Goal: Task Accomplishment & Management: Manage account settings

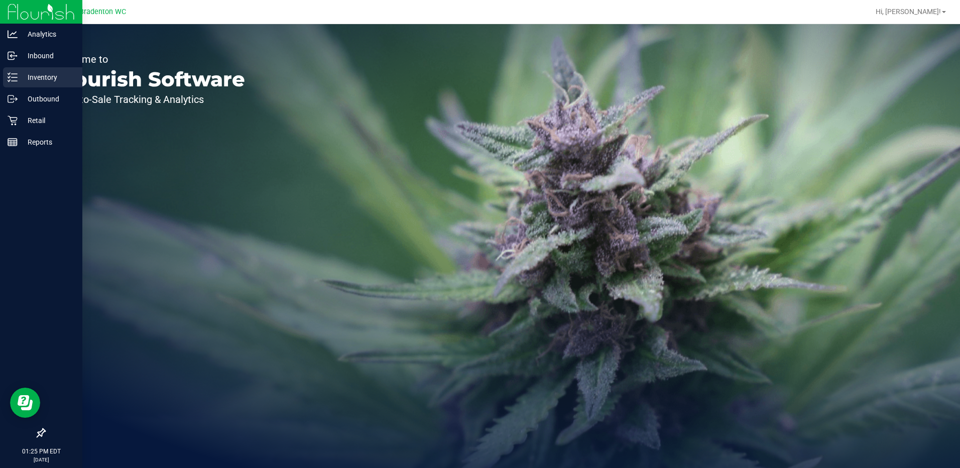
click at [14, 81] on line at bounding box center [15, 81] width 6 height 0
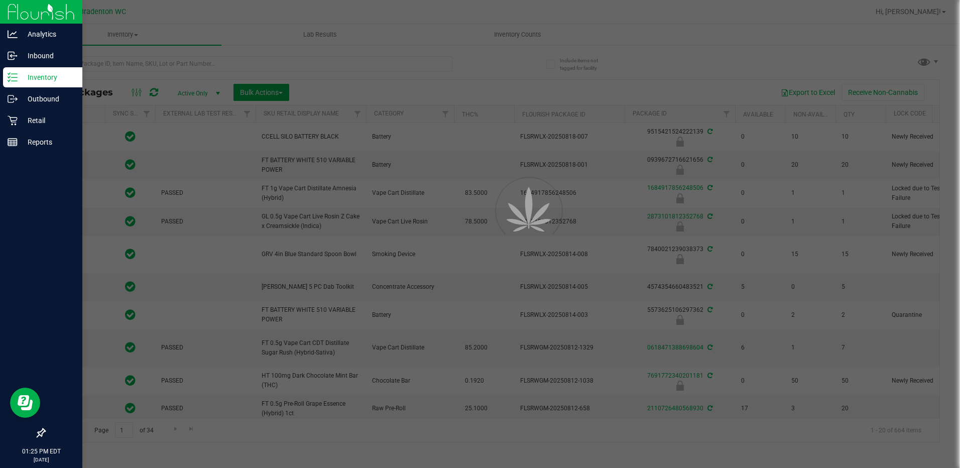
click at [282, 60] on div at bounding box center [480, 234] width 960 height 468
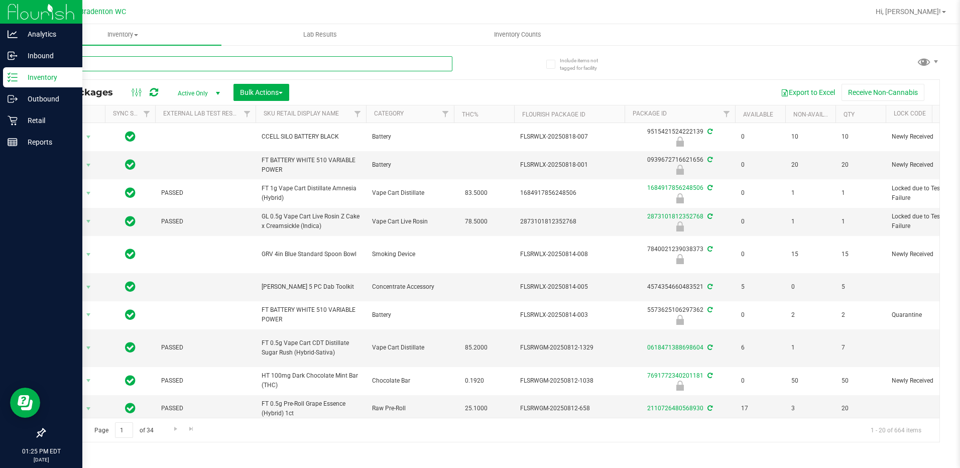
click at [190, 66] on input "text" at bounding box center [248, 63] width 408 height 15
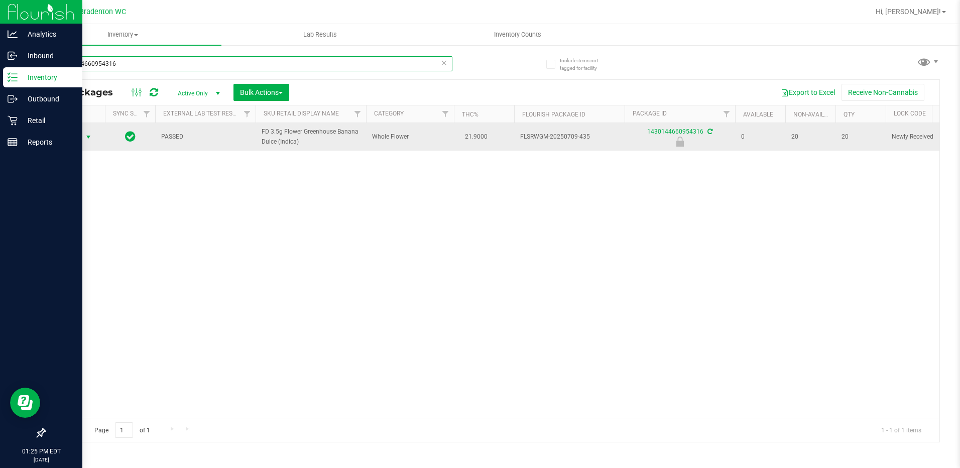
type input "1430144660954316"
click at [86, 135] on span "select" at bounding box center [88, 137] width 8 height 8
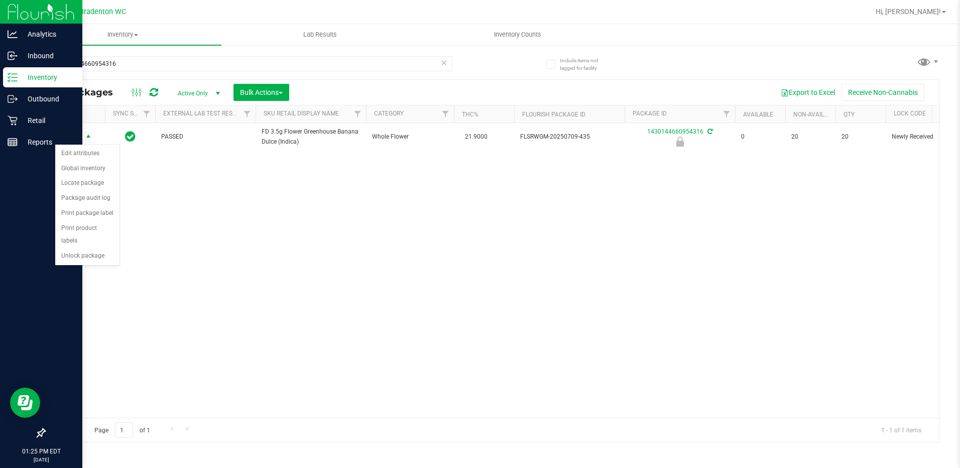
click at [85, 251] on div "Action Edit attributes Global inventory Locate package Package audit log Print …" at bounding box center [87, 205] width 65 height 122
click at [85, 256] on div "Action Action Edit attributes Global inventory Locate package Package audit log…" at bounding box center [492, 270] width 894 height 295
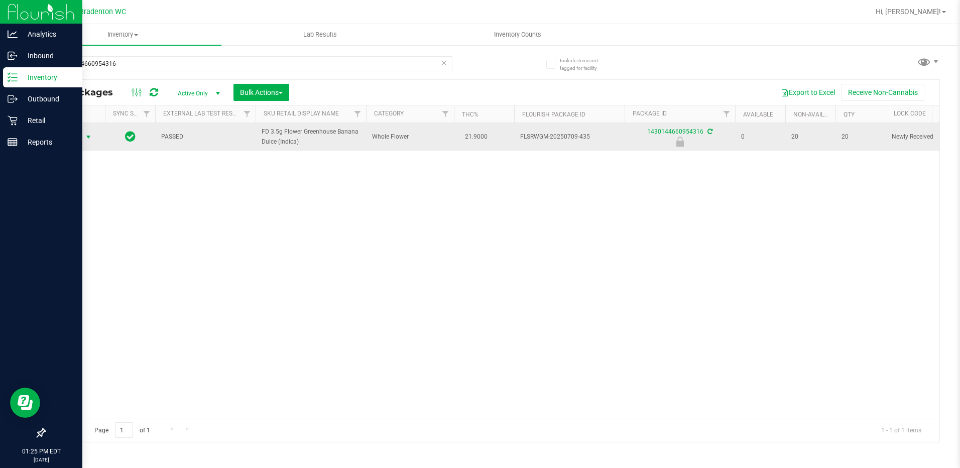
click at [92, 140] on span "select" at bounding box center [88, 137] width 8 height 8
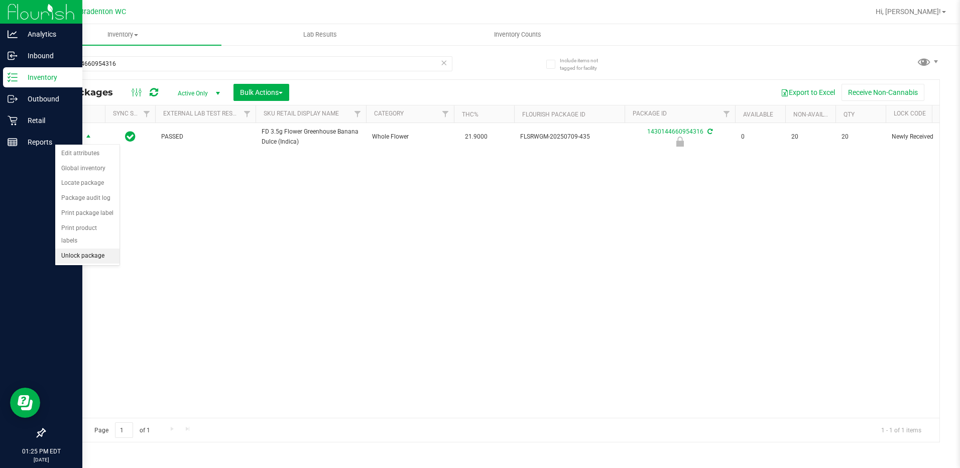
click at [106, 248] on li "Unlock package" at bounding box center [87, 255] width 64 height 15
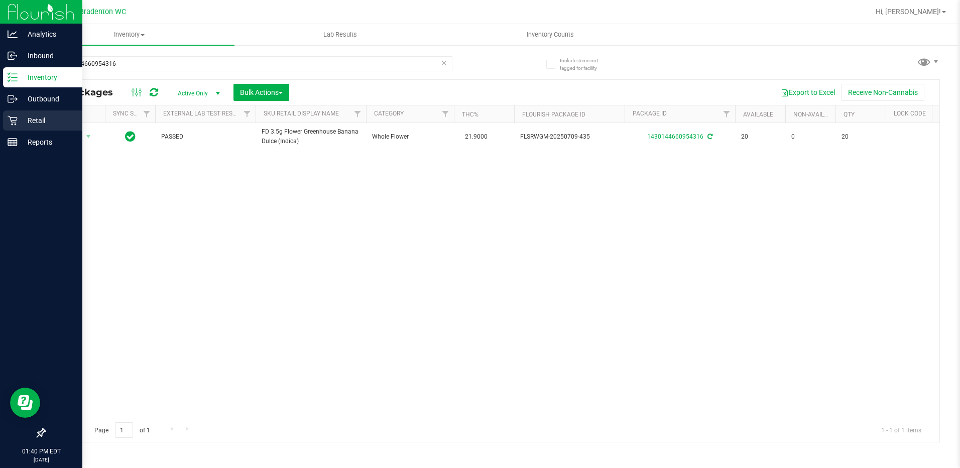
click at [13, 121] on icon at bounding box center [13, 120] width 10 height 10
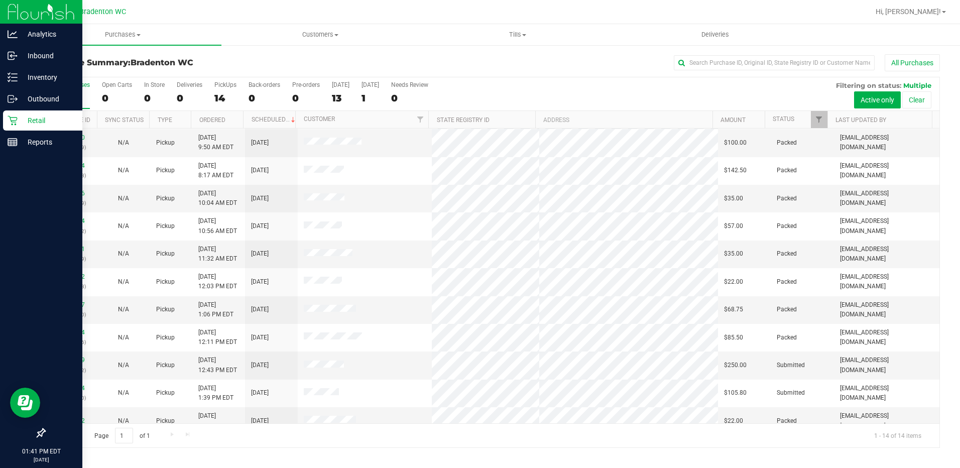
scroll to position [94, 0]
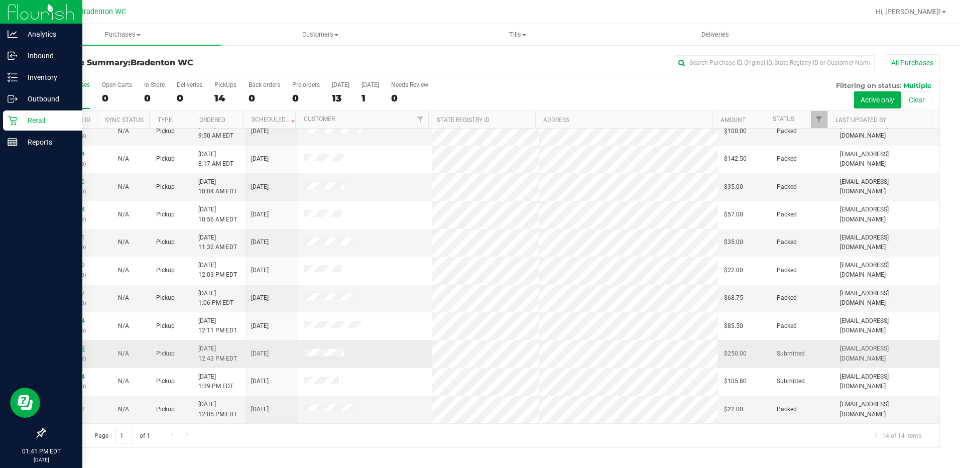
click at [69, 346] on link "11828539" at bounding box center [71, 348] width 28 height 7
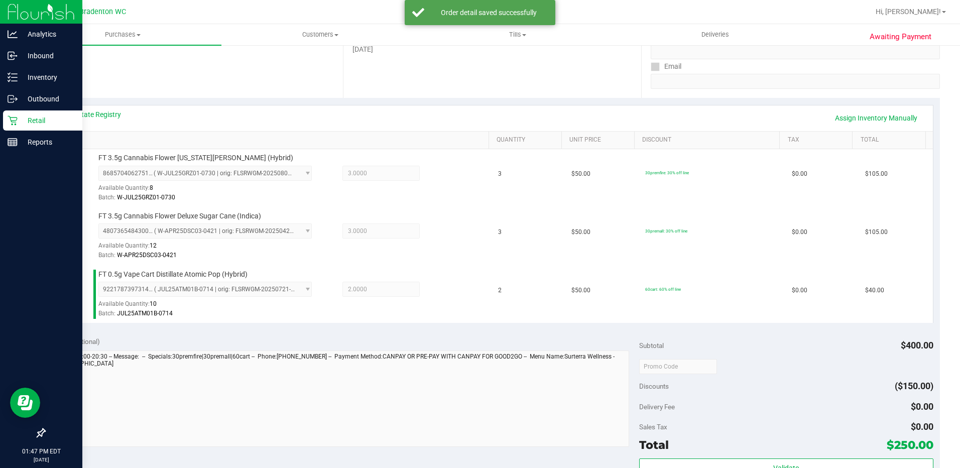
scroll to position [220, 0]
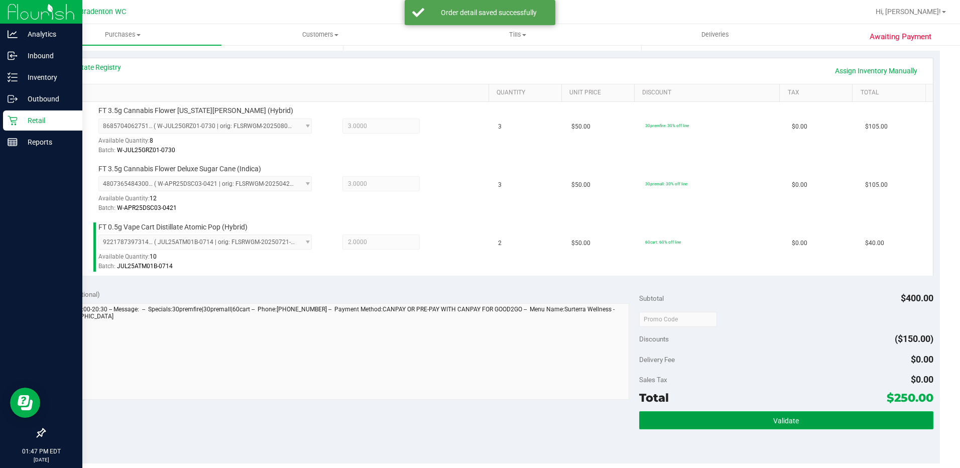
click at [775, 414] on button "Validate" at bounding box center [786, 420] width 294 height 18
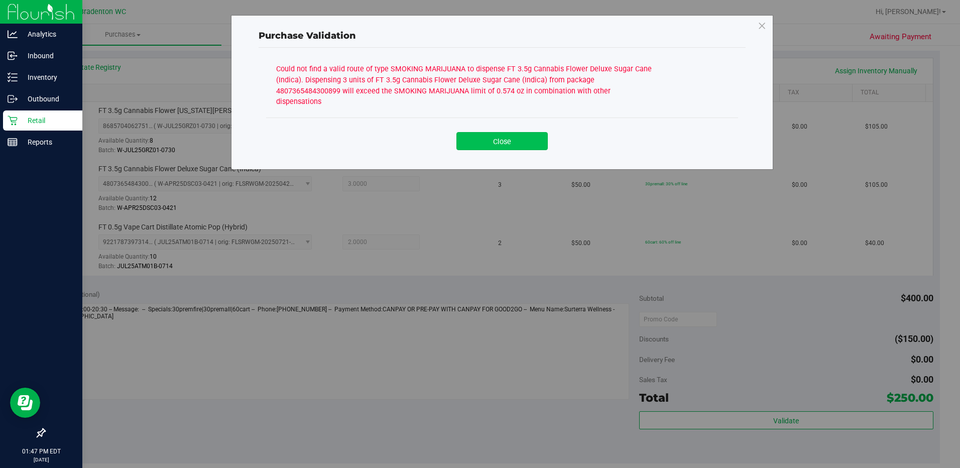
click at [498, 132] on button "Close" at bounding box center [501, 141] width 91 height 18
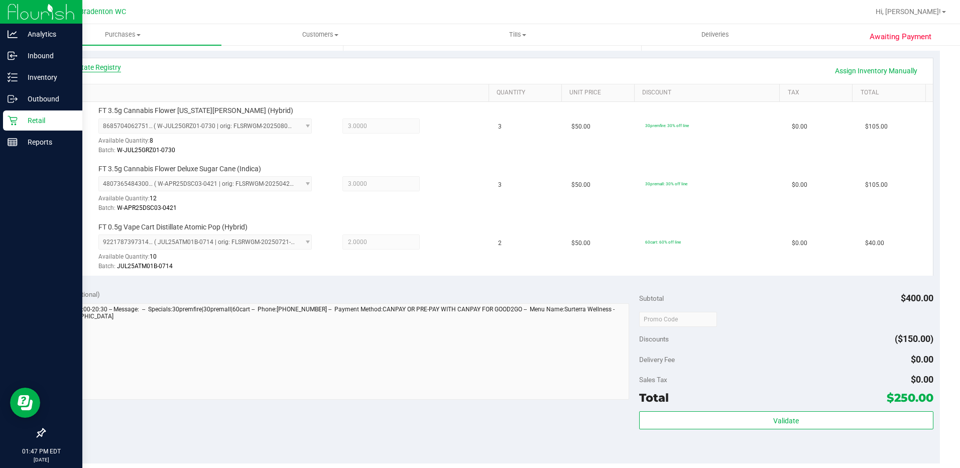
click at [96, 65] on link "View State Registry" at bounding box center [91, 67] width 60 height 10
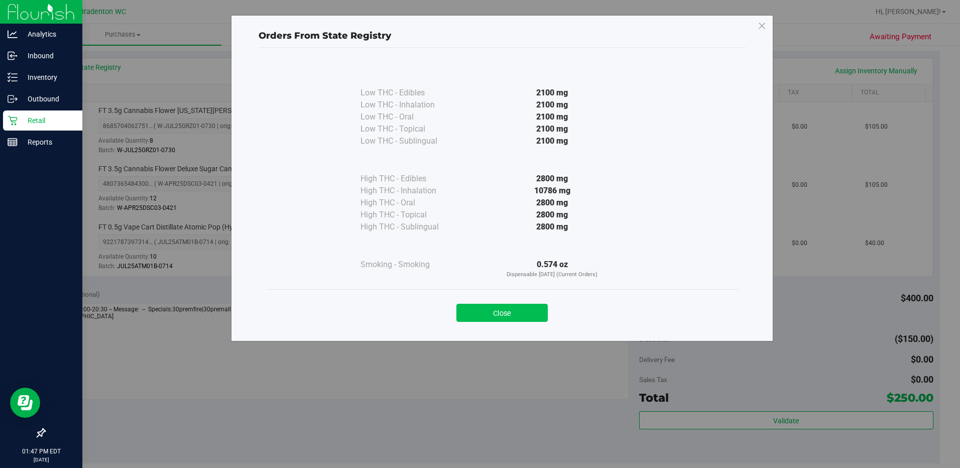
click at [504, 311] on button "Close" at bounding box center [501, 313] width 91 height 18
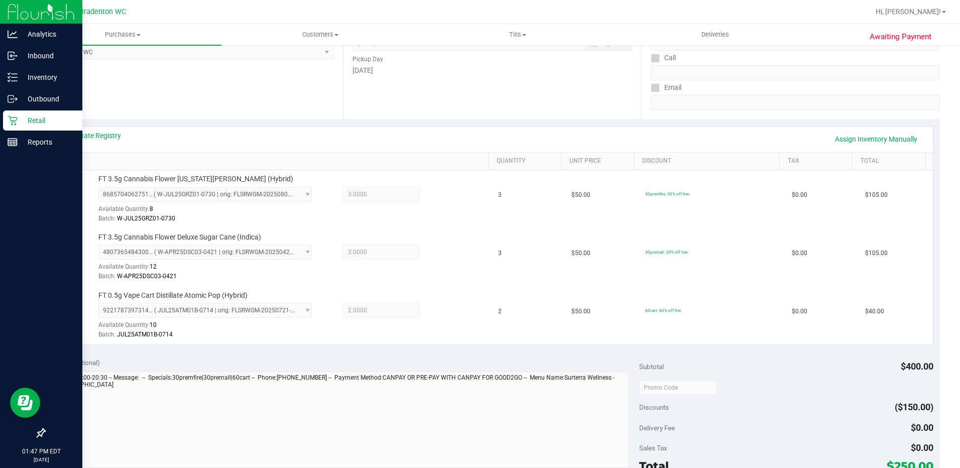
scroll to position [111, 0]
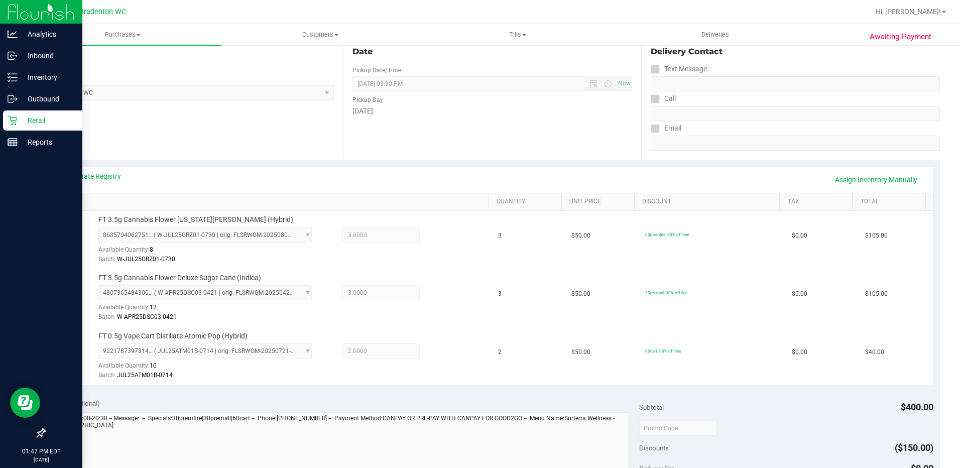
click at [106, 175] on link "View State Registry" at bounding box center [91, 176] width 60 height 10
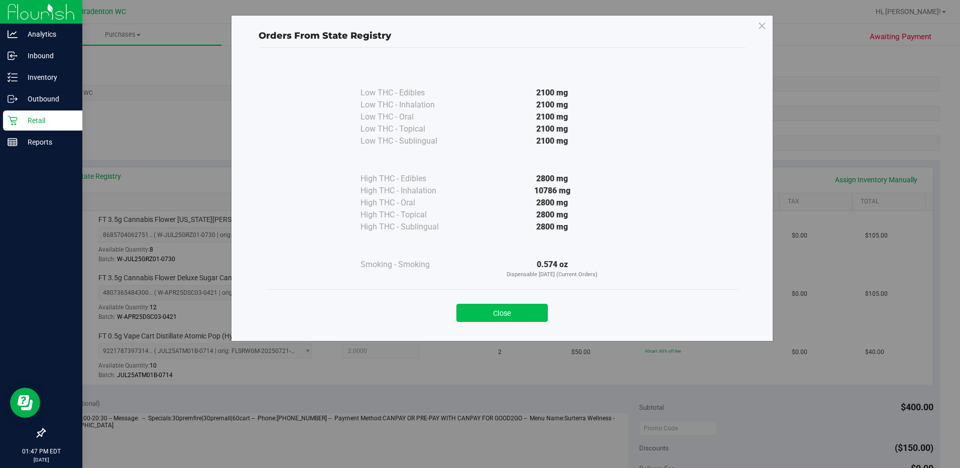
click at [497, 312] on button "Close" at bounding box center [501, 313] width 91 height 18
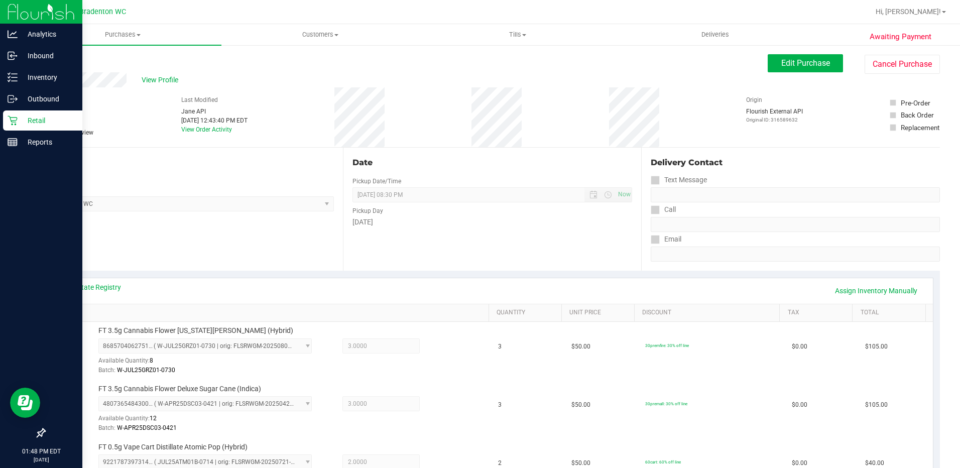
scroll to position [1, 0]
click at [795, 63] on span "Edit Purchase" at bounding box center [805, 63] width 49 height 10
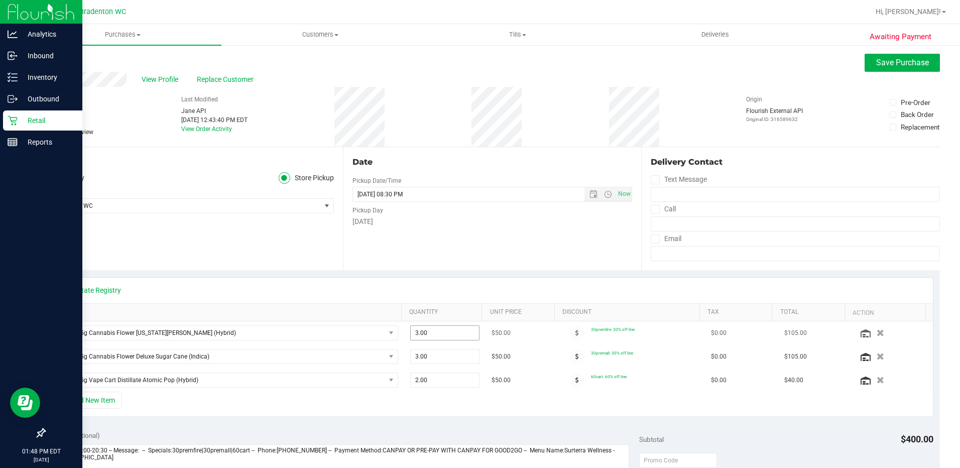
click at [445, 330] on input "3.00" at bounding box center [445, 333] width 68 height 14
type input "2"
click at [444, 359] on input "3.00" at bounding box center [445, 356] width 68 height 14
type input "3.00"
click at [896, 65] on span "Save Purchase" at bounding box center [902, 63] width 53 height 10
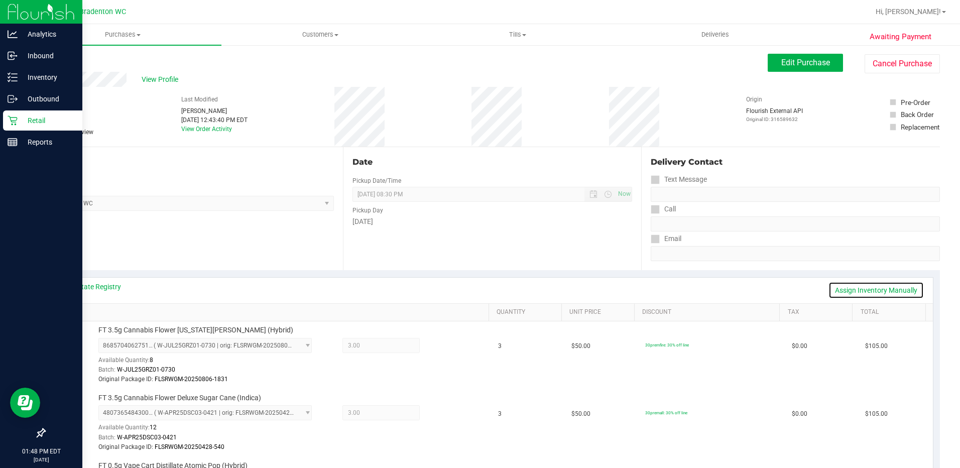
click at [861, 288] on link "Assign Inventory Manually" at bounding box center [875, 290] width 95 height 17
click at [438, 345] on icon at bounding box center [443, 347] width 11 height 12
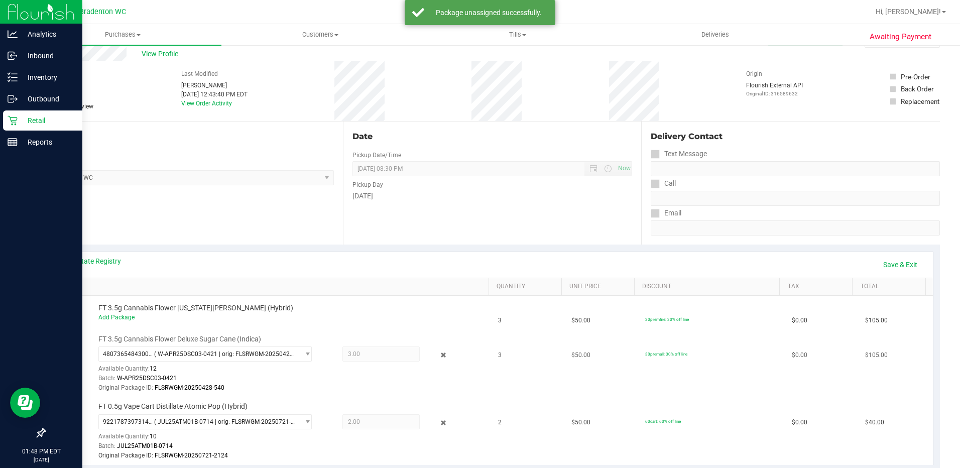
scroll to position [51, 0]
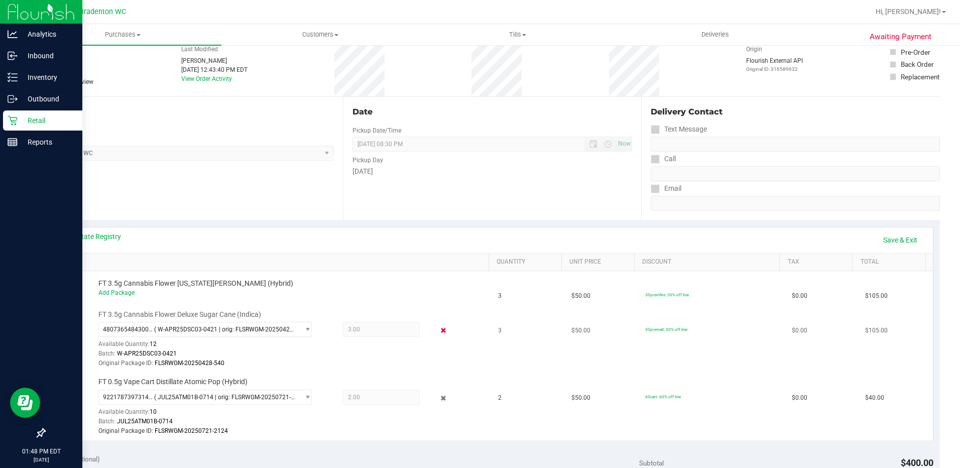
click at [438, 329] on icon at bounding box center [443, 331] width 11 height 12
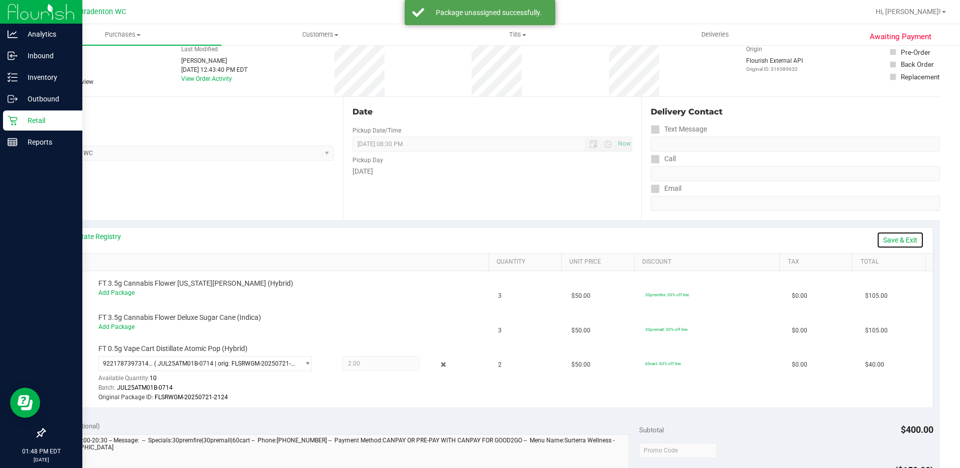
click at [887, 245] on link "Save & Exit" at bounding box center [899, 239] width 47 height 17
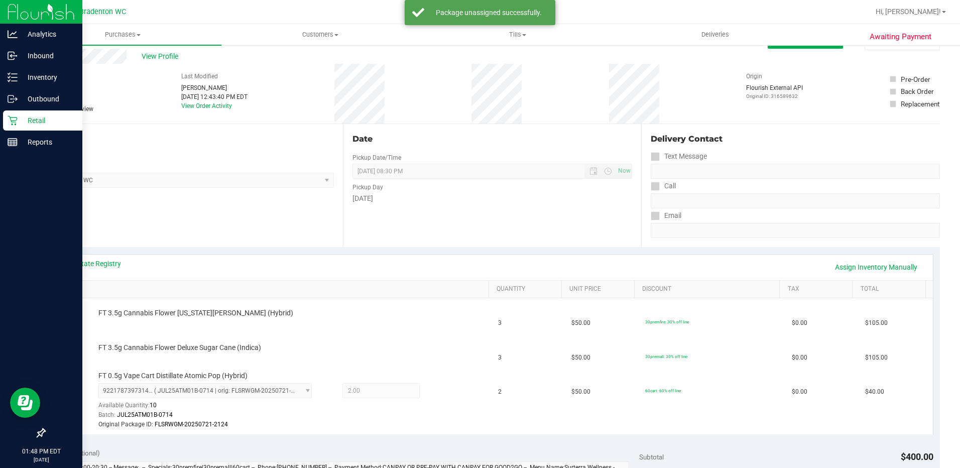
scroll to position [0, 0]
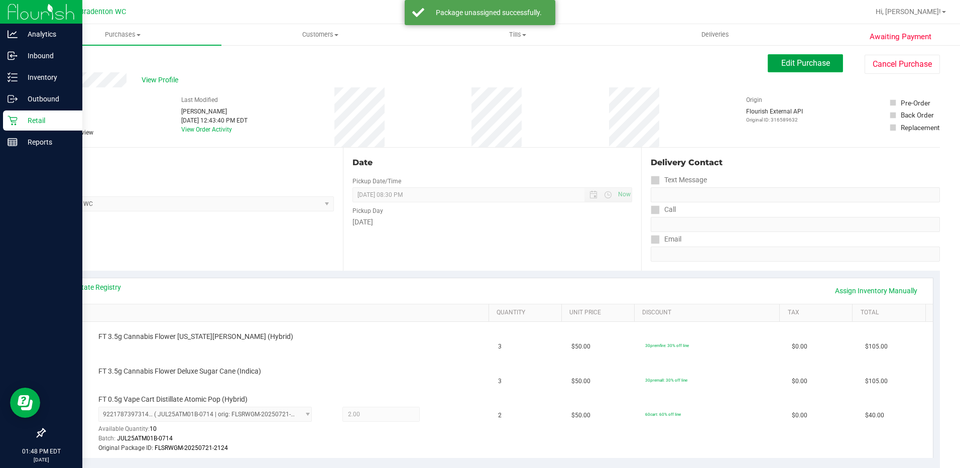
click at [818, 64] on span "Edit Purchase" at bounding box center [805, 63] width 49 height 10
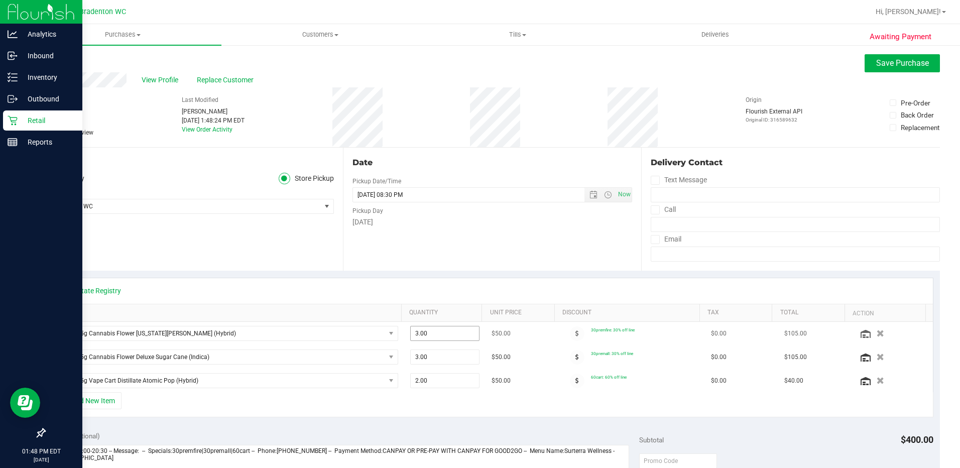
click at [433, 332] on span "3.00 3" at bounding box center [444, 333] width 69 height 15
click at [433, 332] on input "3" at bounding box center [445, 333] width 68 height 14
type input "2"
type input "2.00"
click at [425, 359] on span "3.00 3" at bounding box center [444, 356] width 69 height 15
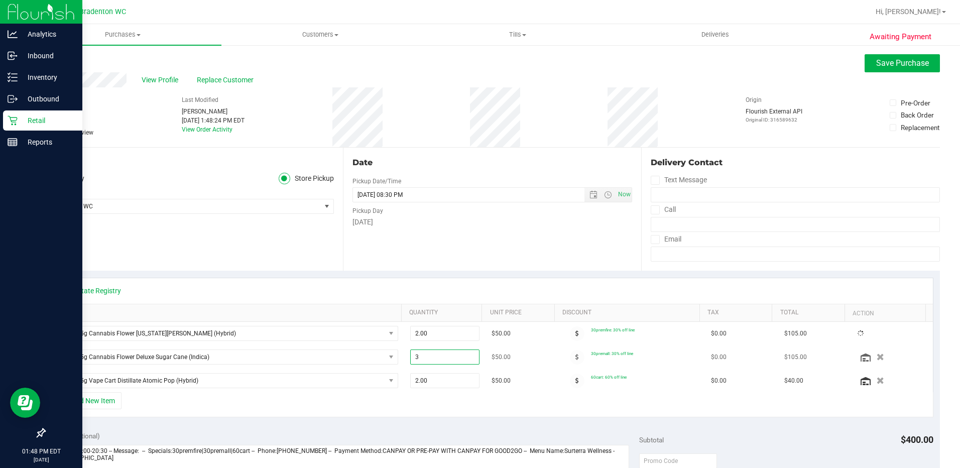
click at [425, 359] on input "3" at bounding box center [445, 357] width 68 height 14
type input "2"
click at [423, 293] on div "View State Registry" at bounding box center [492, 291] width 863 height 10
click at [423, 356] on span "3.00 3" at bounding box center [444, 356] width 69 height 15
click at [423, 356] on input "3" at bounding box center [445, 357] width 68 height 14
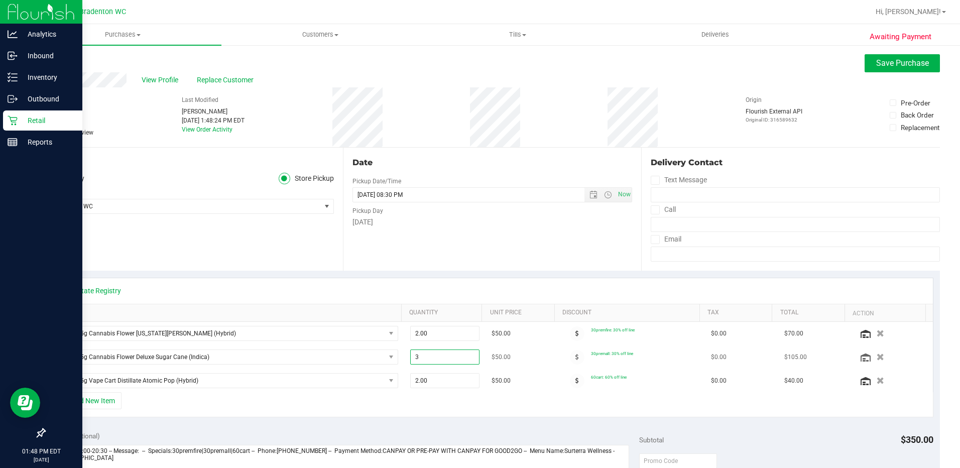
type input "2"
type input "2.00"
click at [375, 285] on div "View State Registry" at bounding box center [492, 291] width 881 height 26
click at [879, 61] on span "Save Purchase" at bounding box center [902, 63] width 53 height 10
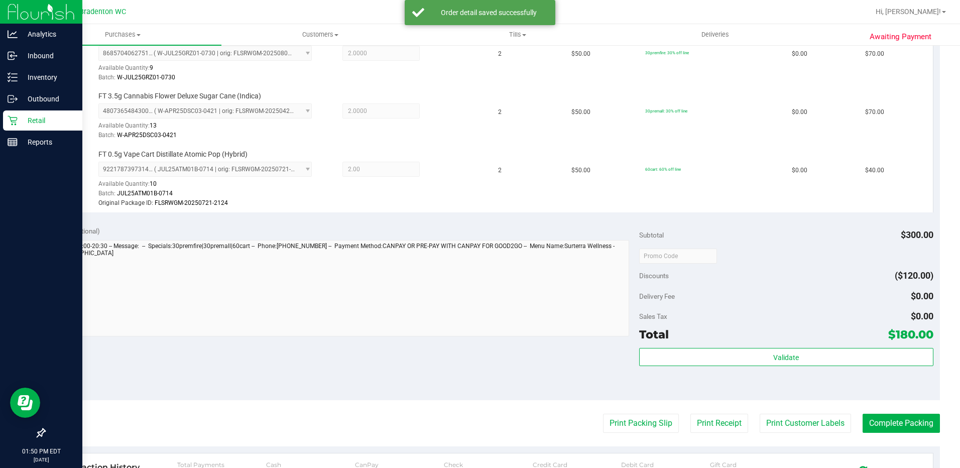
scroll to position [293, 0]
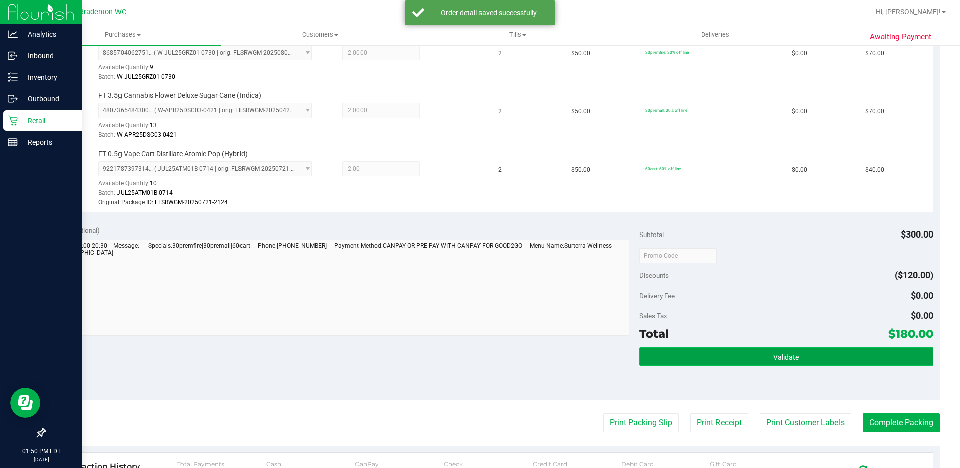
click at [706, 363] on button "Validate" at bounding box center [786, 356] width 294 height 18
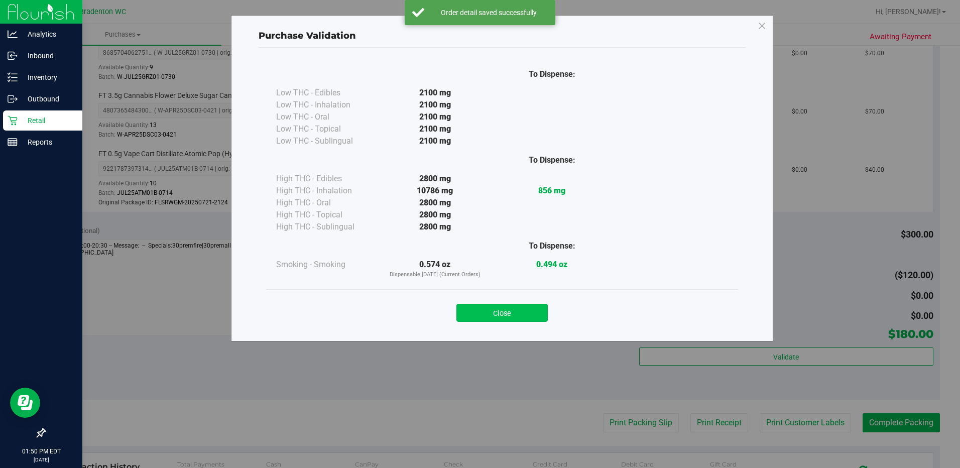
click at [529, 307] on button "Close" at bounding box center [501, 313] width 91 height 18
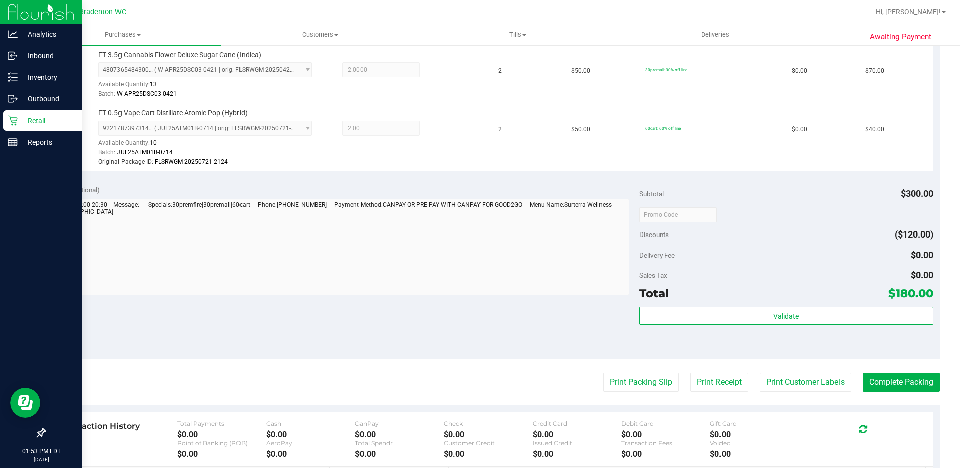
scroll to position [334, 0]
click at [621, 382] on button "Print Packing Slip" at bounding box center [641, 381] width 76 height 19
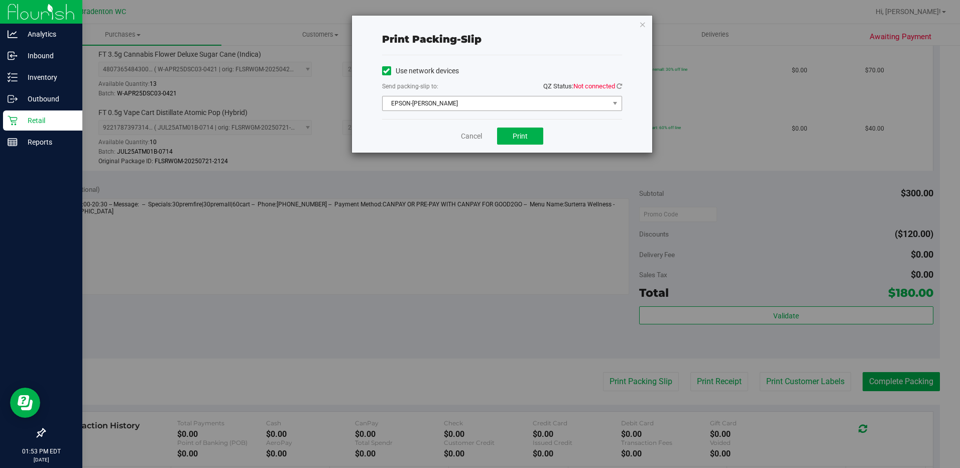
click at [489, 106] on span "EPSON-[PERSON_NAME]" at bounding box center [495, 103] width 226 height 14
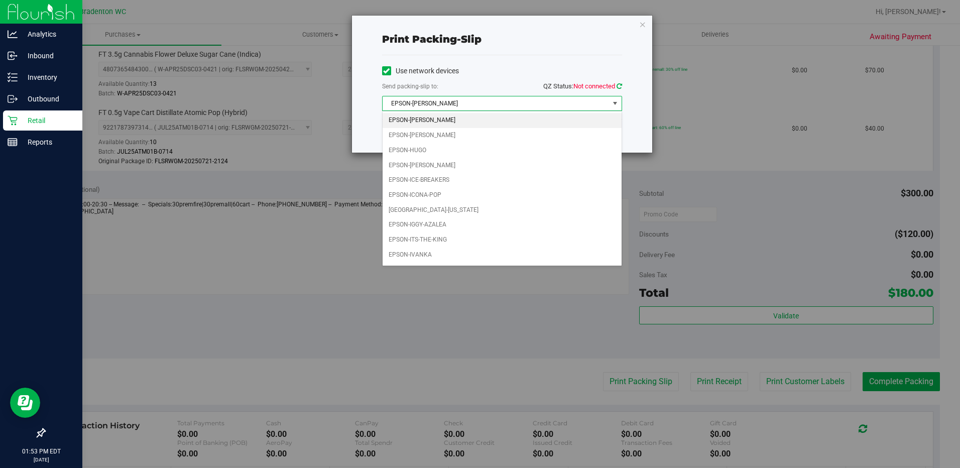
click at [619, 86] on icon at bounding box center [619, 86] width 6 height 7
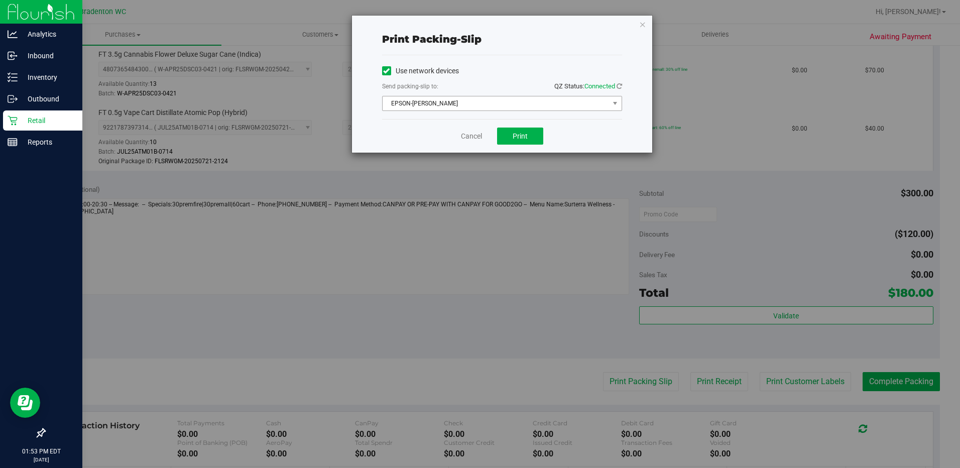
click at [511, 100] on span "EPSON-[PERSON_NAME]" at bounding box center [495, 103] width 226 height 14
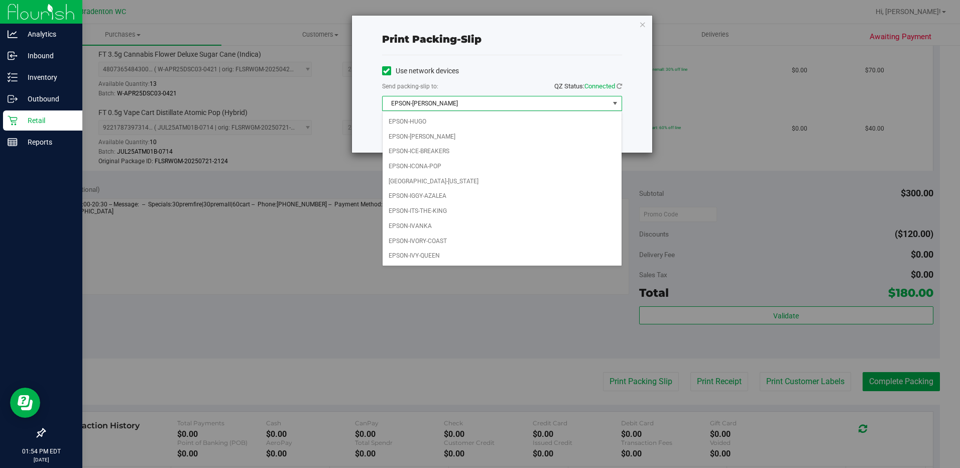
scroll to position [28, 0]
click at [446, 259] on li "EPSON-IVY-QUEEN" at bounding box center [501, 256] width 239 height 15
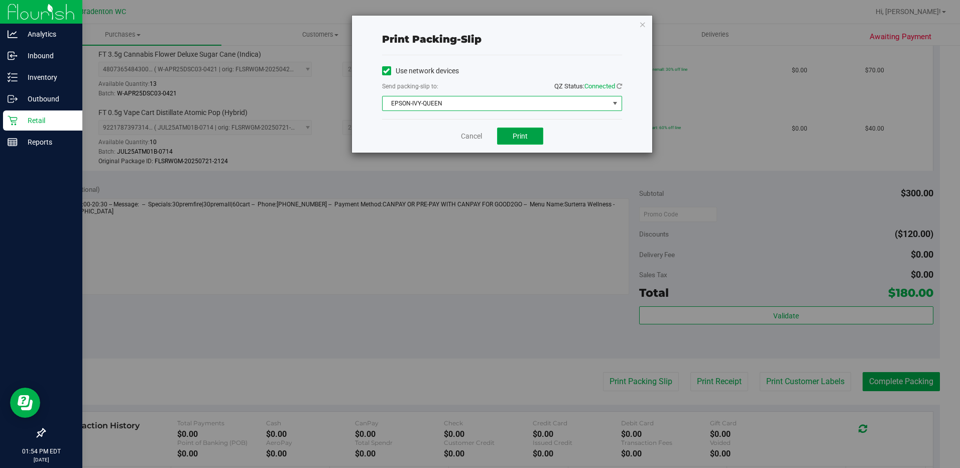
click at [516, 135] on span "Print" at bounding box center [519, 136] width 15 height 8
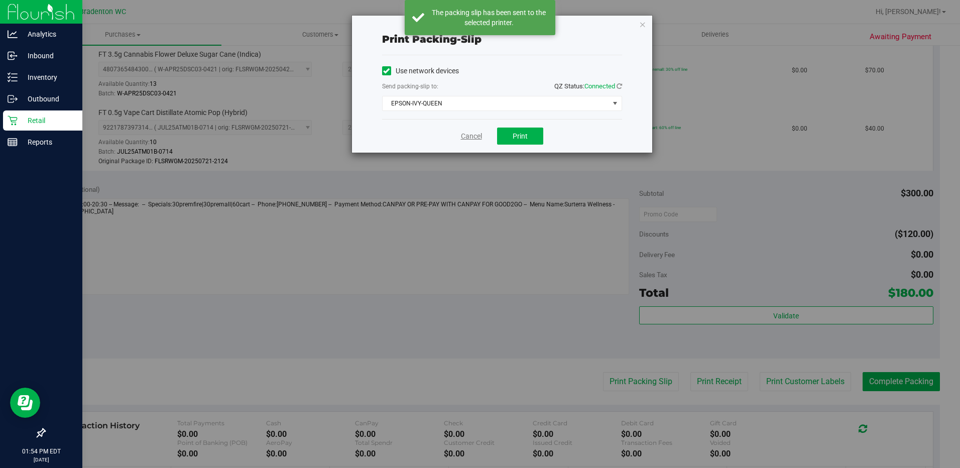
click at [465, 137] on link "Cancel" at bounding box center [471, 136] width 21 height 11
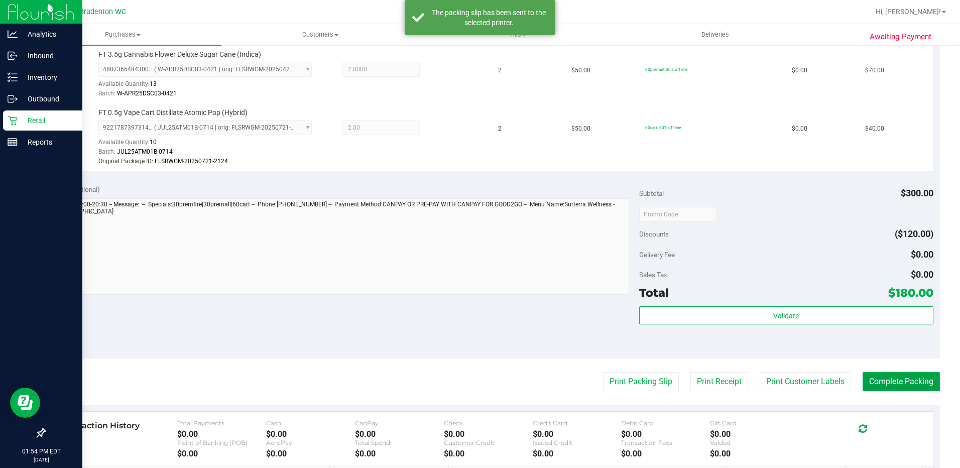
click at [883, 383] on button "Complete Packing" at bounding box center [900, 381] width 77 height 19
